Goal: Information Seeking & Learning: Learn about a topic

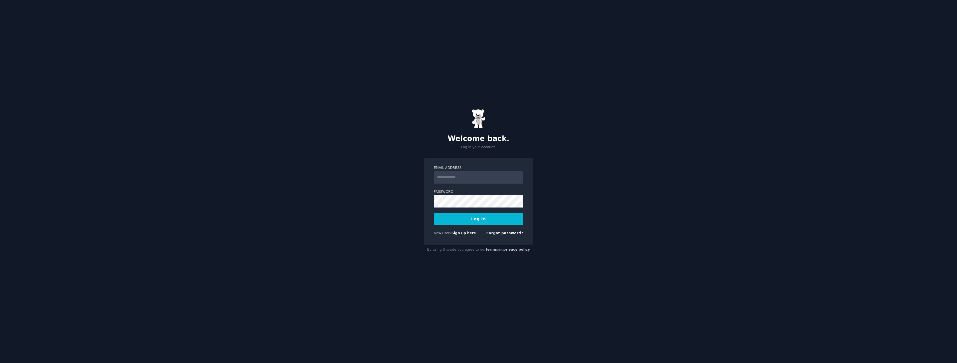
click at [469, 182] on input "Email Address" at bounding box center [478, 177] width 90 height 12
type input "**********"
click at [433, 213] on button "Log In" at bounding box center [478, 219] width 90 height 12
click at [369, 185] on div "**********" at bounding box center [478, 181] width 957 height 363
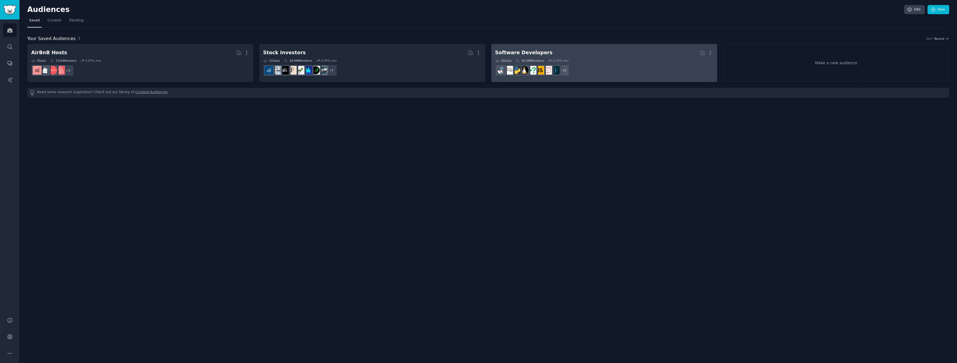
click at [599, 59] on div "26 Sub s 30.0M Members 0.44 % /mo" at bounding box center [604, 61] width 218 height 4
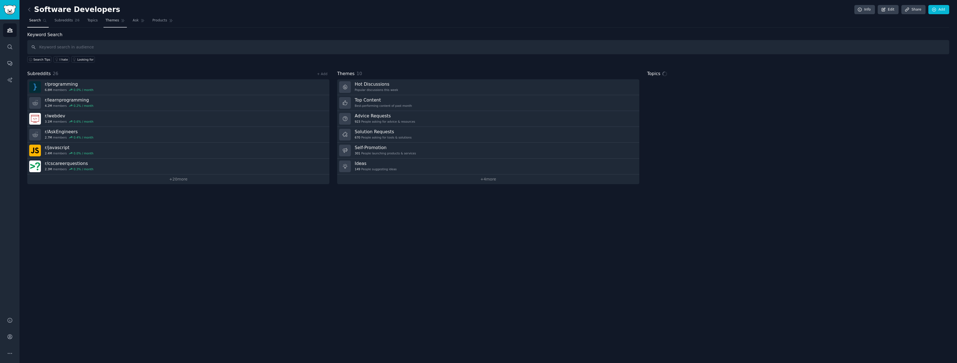
click at [111, 21] on span "Themes" at bounding box center [112, 20] width 14 height 5
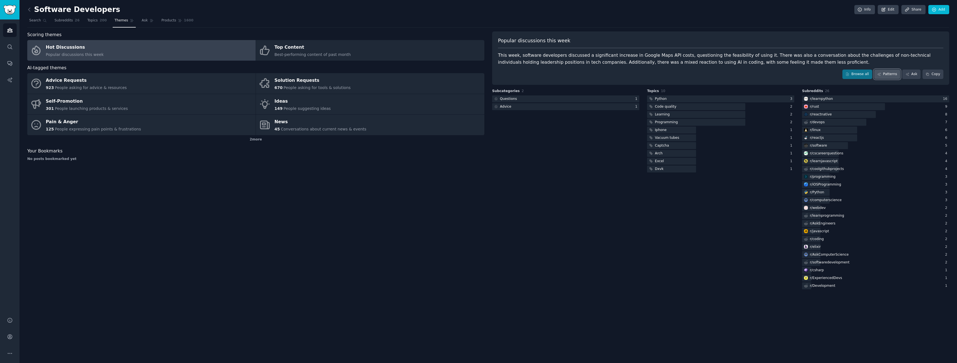
click at [893, 72] on link "Patterns" at bounding box center [887, 74] width 26 height 9
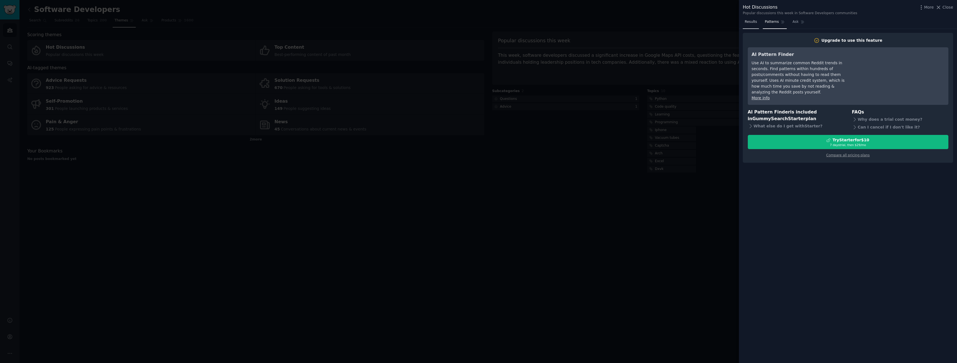
click at [752, 24] on span "Results" at bounding box center [750, 21] width 12 height 5
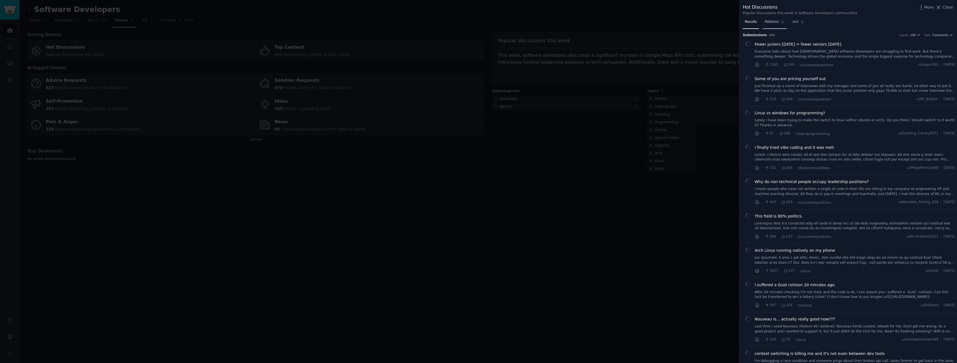
click at [771, 21] on span "Patterns" at bounding box center [771, 21] width 14 height 5
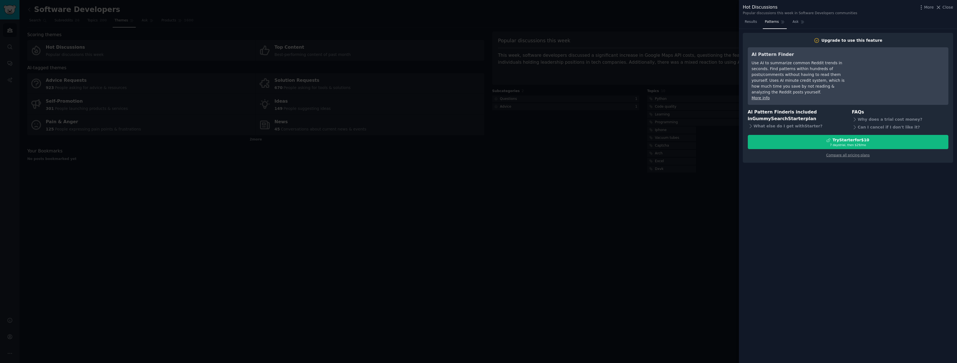
click at [609, 193] on div at bounding box center [478, 181] width 957 height 363
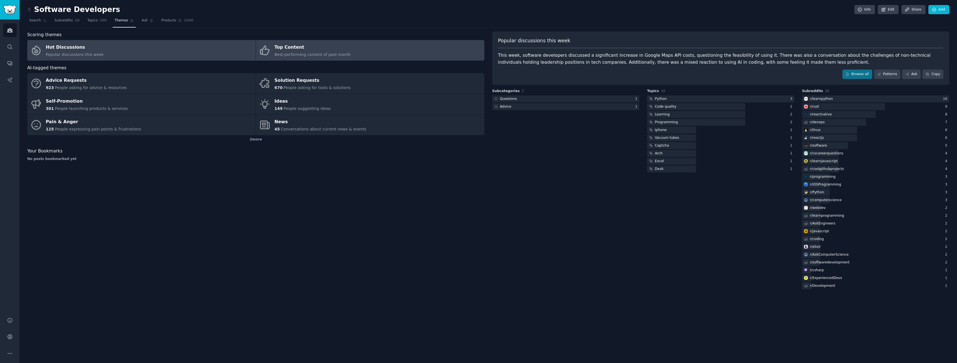
click at [308, 49] on div "Top Content" at bounding box center [312, 47] width 76 height 9
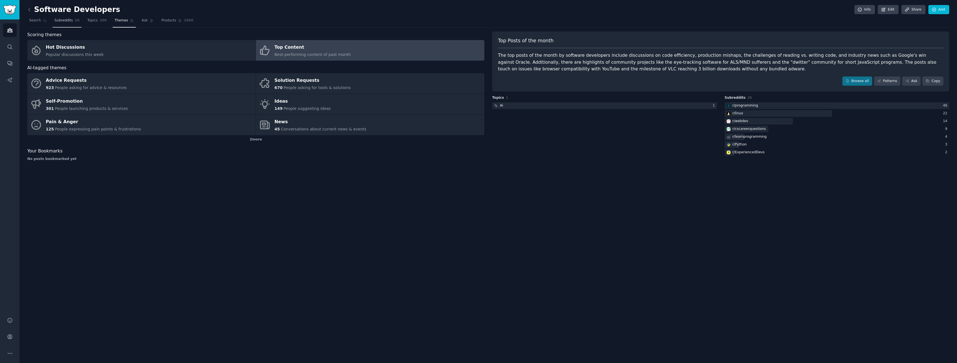
click at [63, 23] on span "Subreddits" at bounding box center [63, 20] width 18 height 5
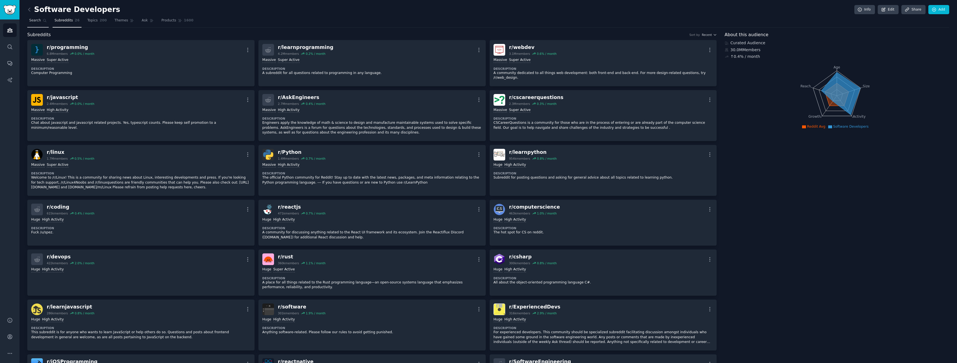
click at [38, 22] on span "Search" at bounding box center [35, 20] width 12 height 5
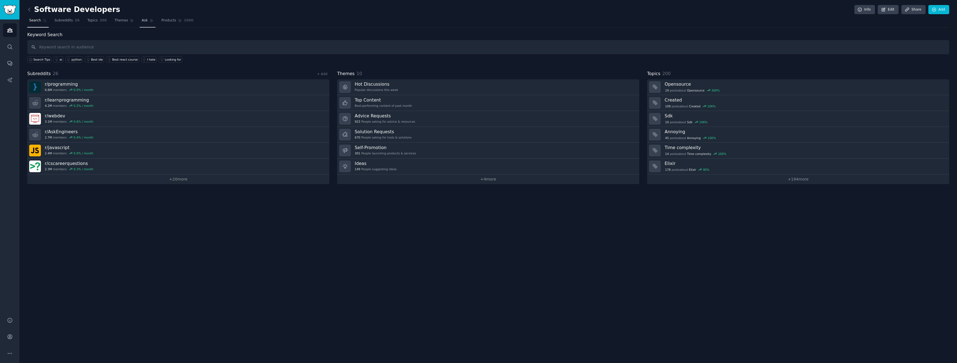
click at [142, 21] on span "Ask" at bounding box center [145, 20] width 6 height 5
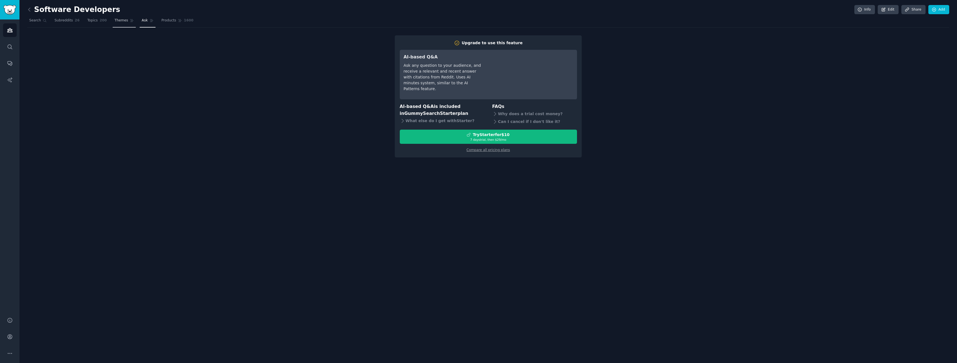
click at [116, 21] on span "Themes" at bounding box center [122, 20] width 14 height 5
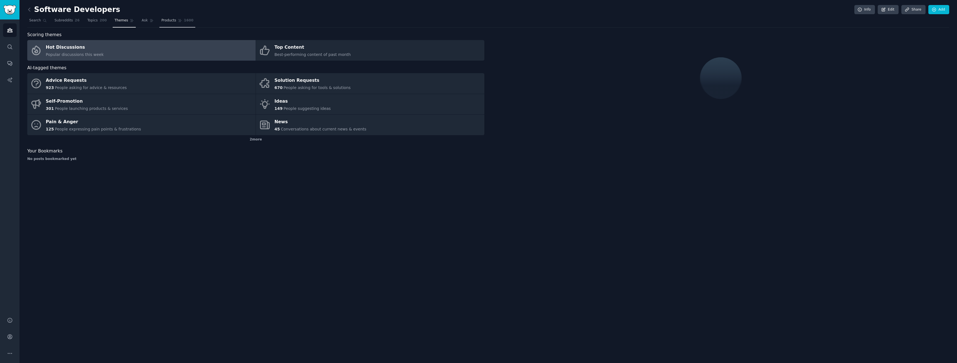
click at [162, 21] on span "Products" at bounding box center [168, 20] width 15 height 5
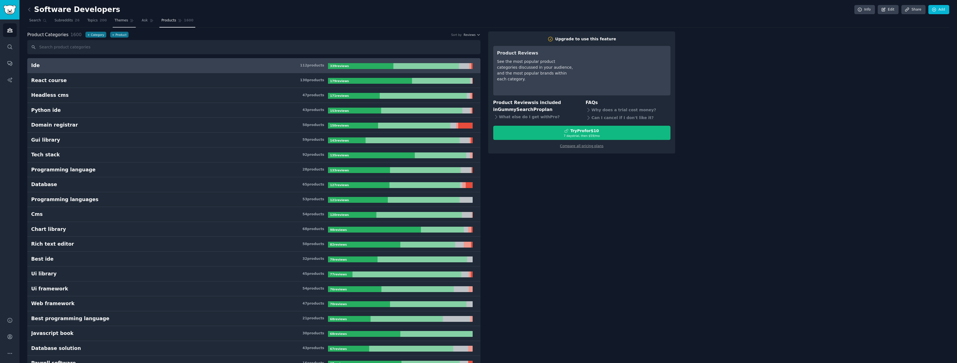
click at [115, 22] on span "Themes" at bounding box center [122, 20] width 14 height 5
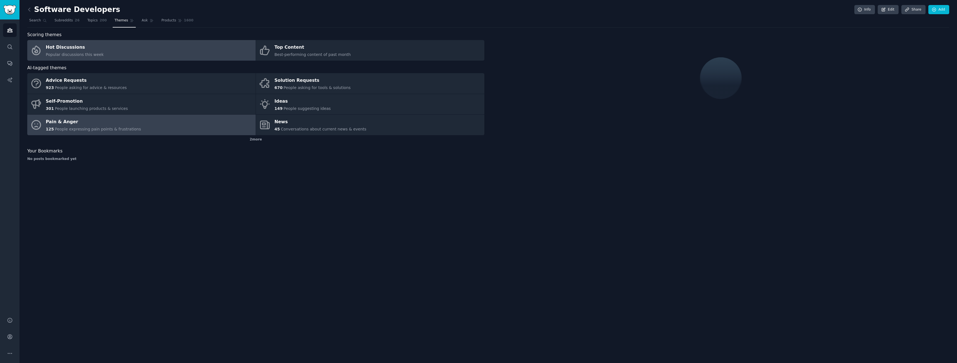
click at [94, 124] on div "Pain & Anger" at bounding box center [93, 122] width 95 height 9
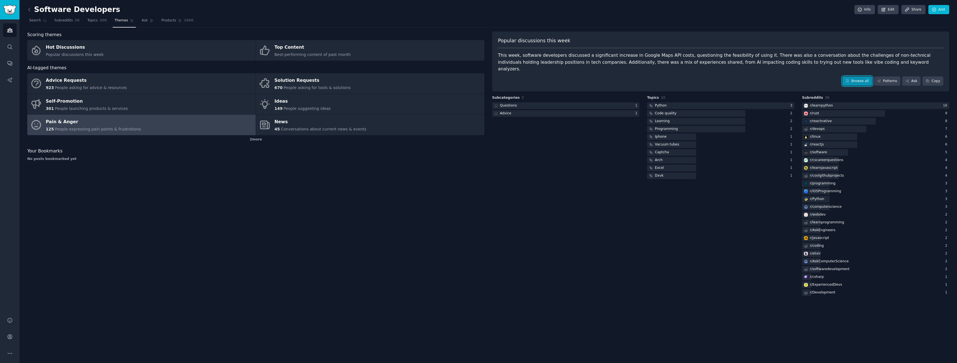
click at [849, 79] on icon at bounding box center [847, 81] width 4 height 4
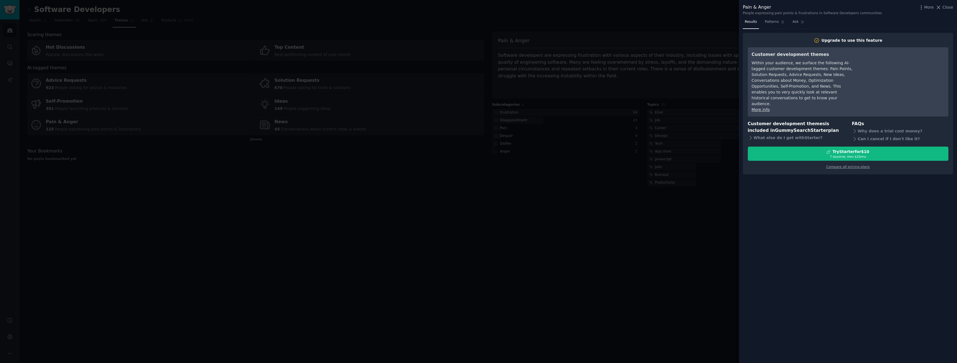
click at [664, 198] on div at bounding box center [478, 181] width 957 height 363
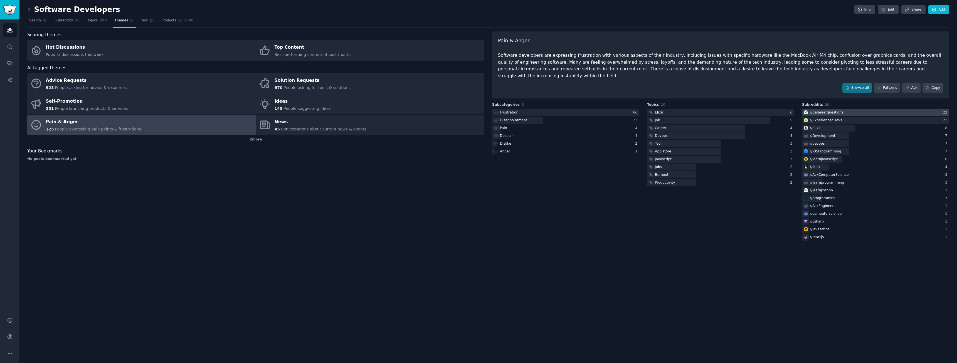
click at [831, 110] on div "r/ cscareerquestions" at bounding box center [826, 112] width 34 height 5
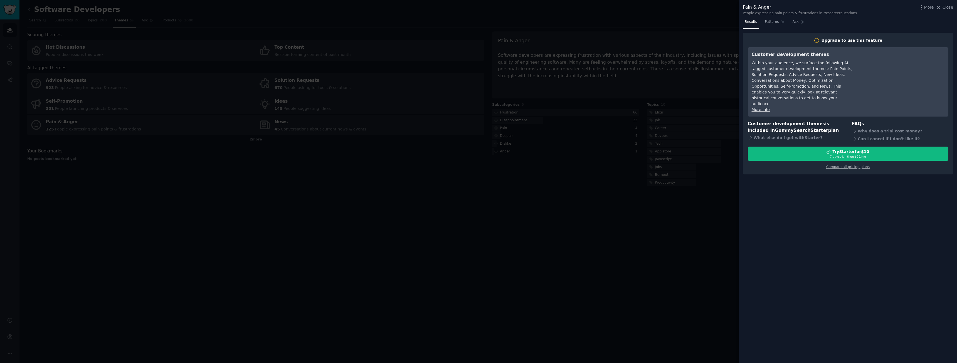
click at [674, 204] on div at bounding box center [478, 181] width 957 height 363
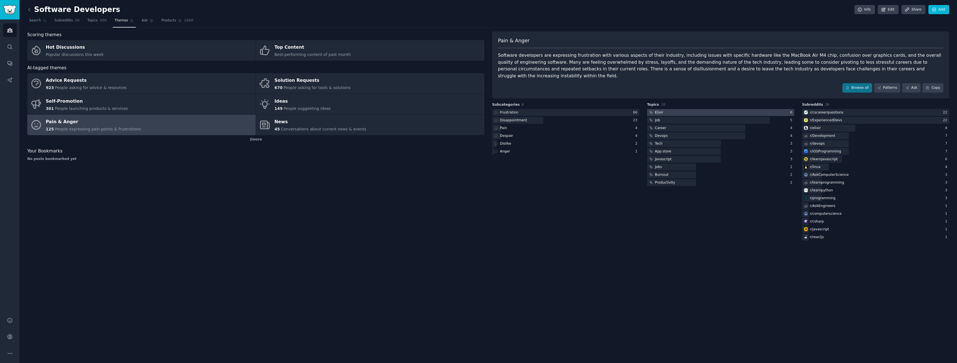
click at [666, 109] on div at bounding box center [720, 112] width 147 height 7
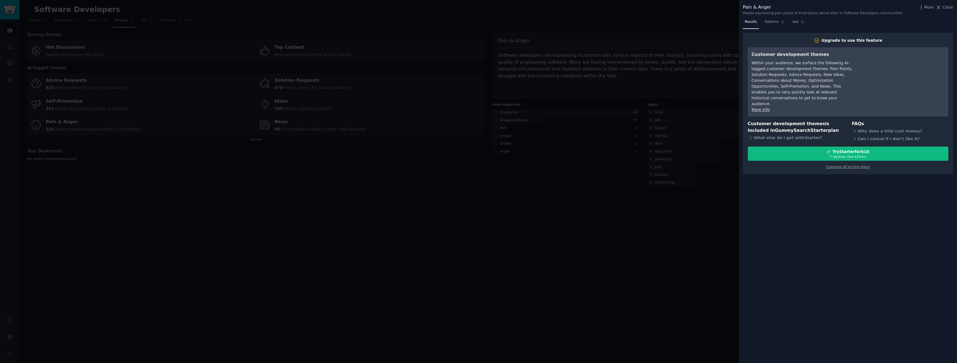
click at [606, 174] on div at bounding box center [478, 181] width 957 height 363
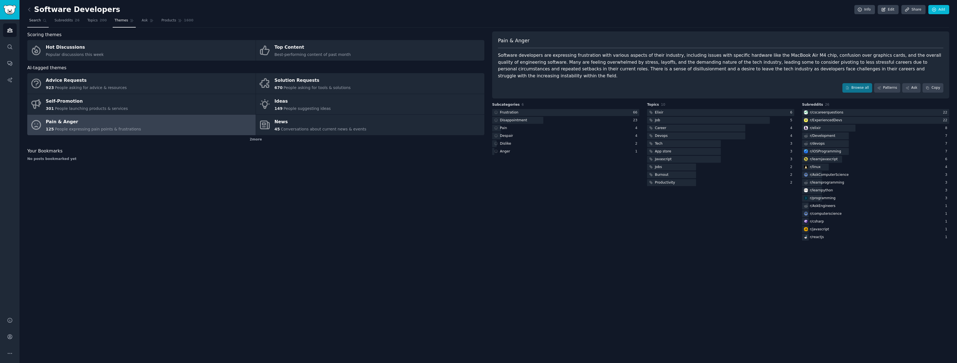
click at [33, 21] on span "Search" at bounding box center [35, 20] width 12 height 5
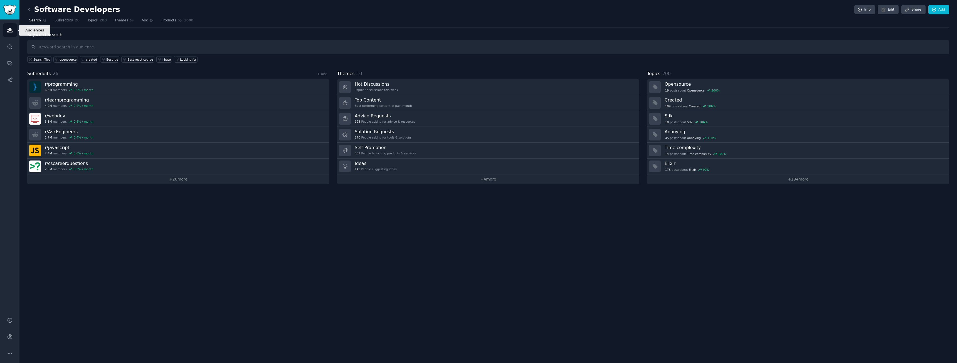
click at [11, 32] on icon "Sidebar" at bounding box center [9, 30] width 5 height 4
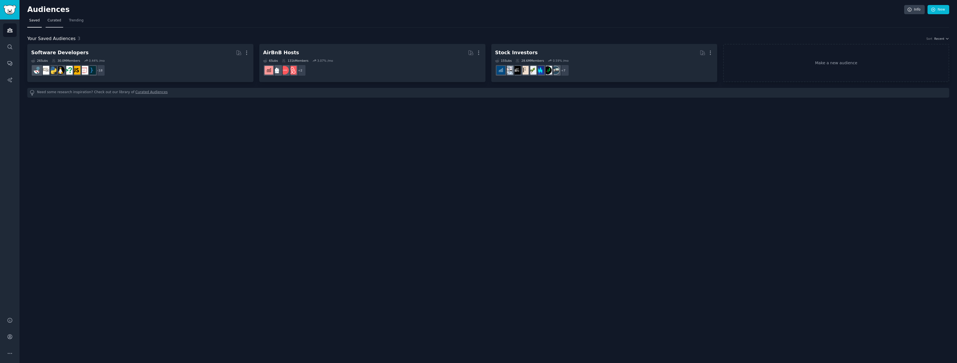
click at [54, 20] on span "Curated" at bounding box center [55, 20] width 14 height 5
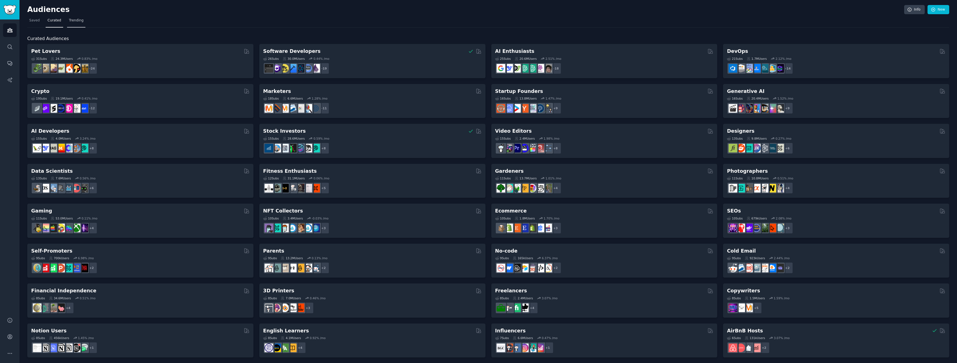
click at [75, 20] on span "Trending" at bounding box center [76, 20] width 14 height 5
